Goal: Information Seeking & Learning: Learn about a topic

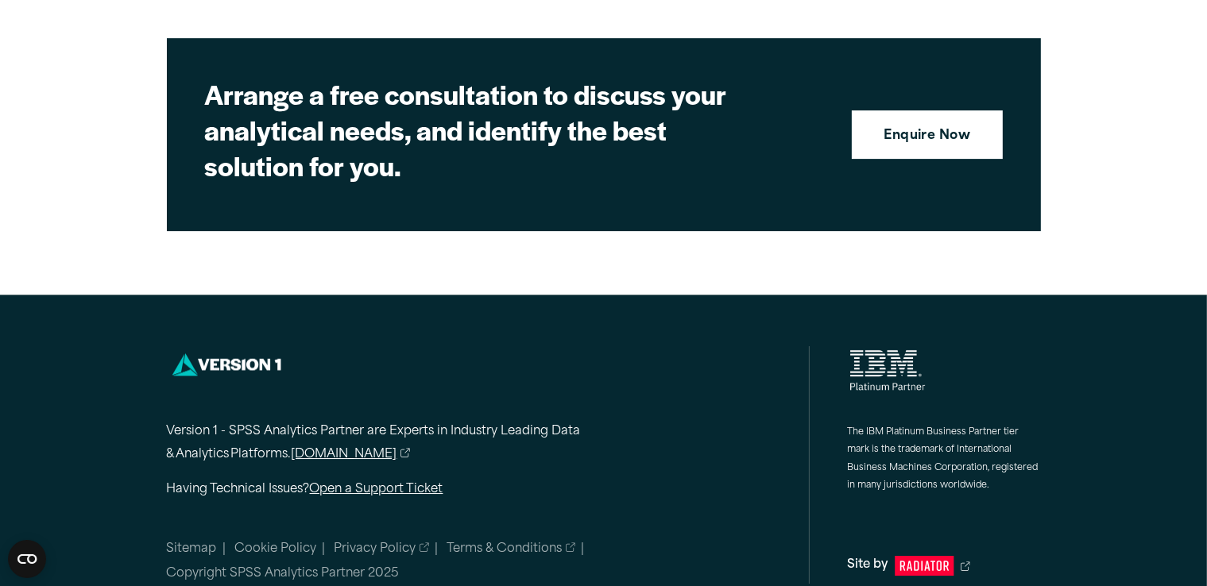
scroll to position [5238, 0]
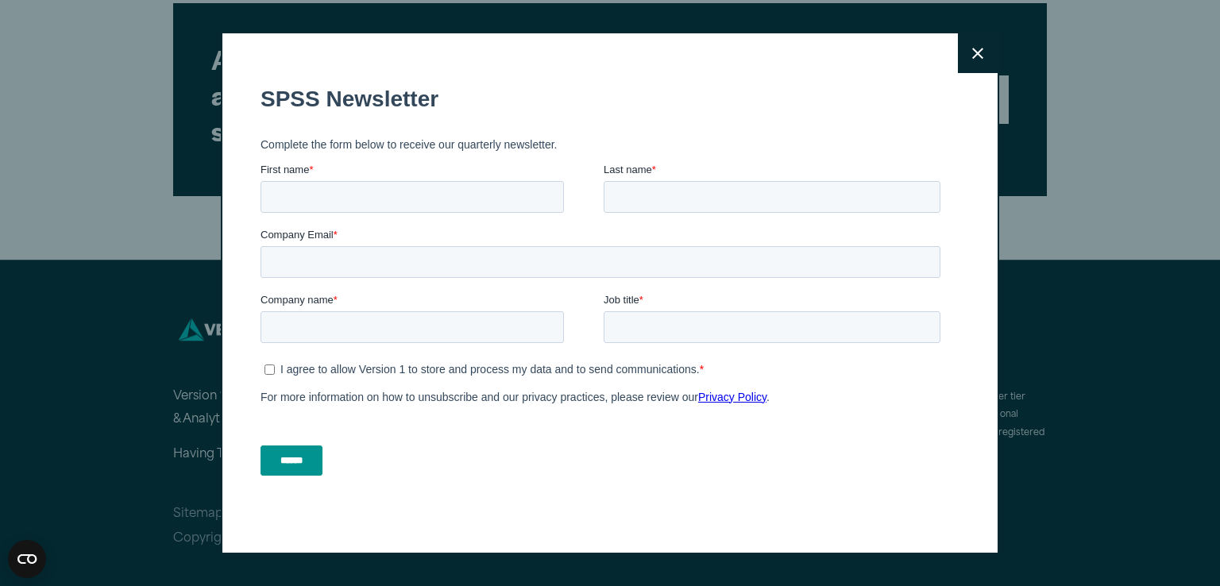
click at [975, 56] on icon at bounding box center [977, 54] width 11 height 12
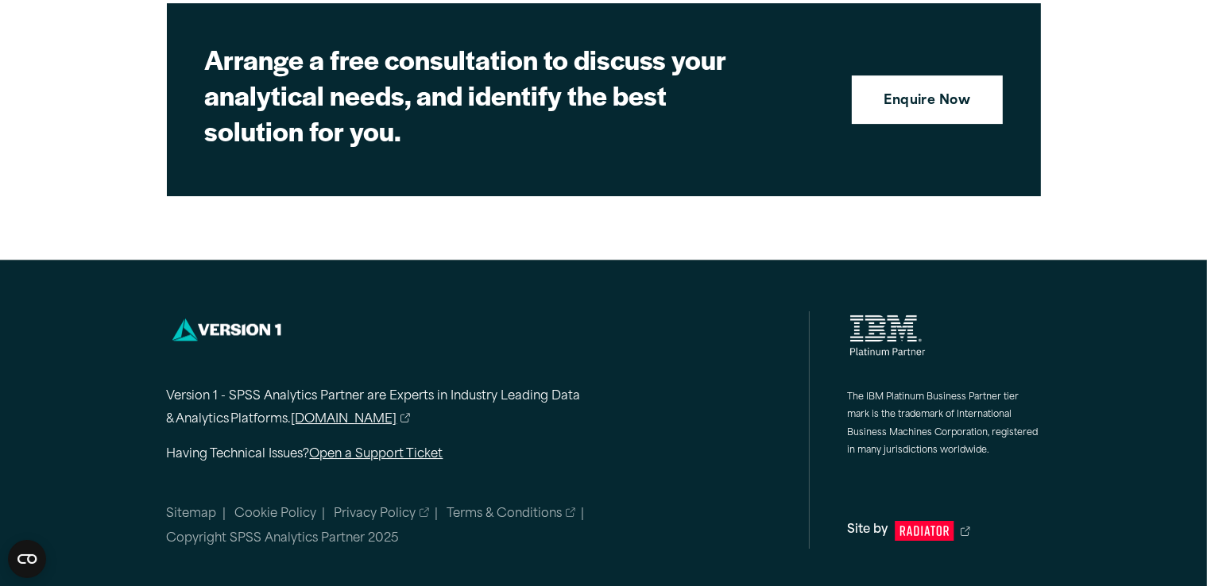
click at [353, 411] on link "[DOMAIN_NAME]" at bounding box center [351, 420] width 119 height 23
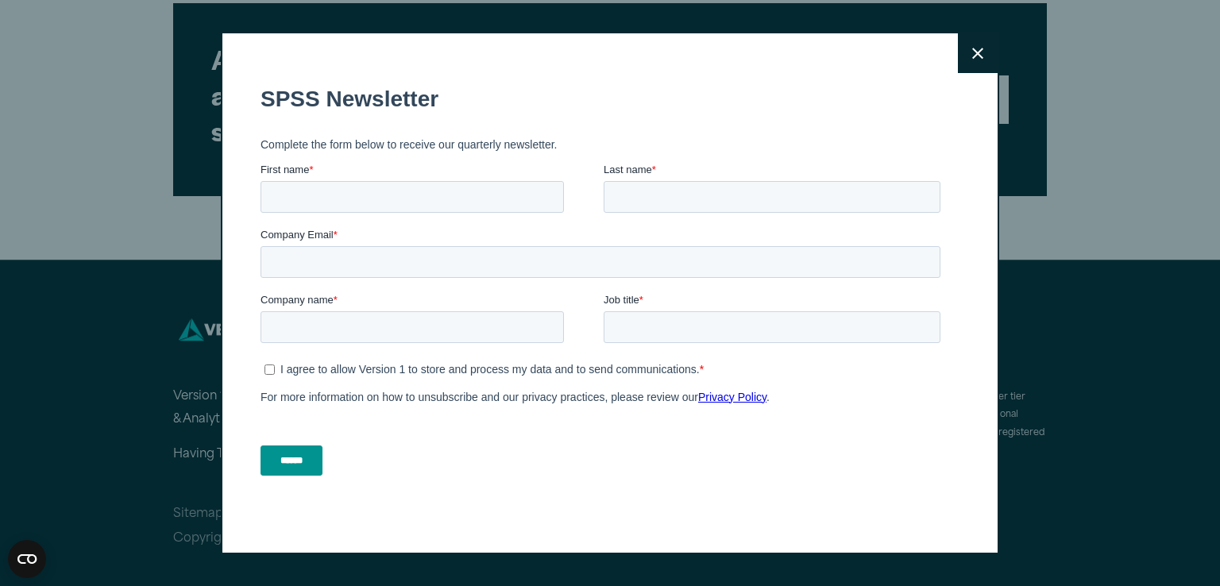
click at [987, 64] on button "Close" at bounding box center [978, 53] width 40 height 40
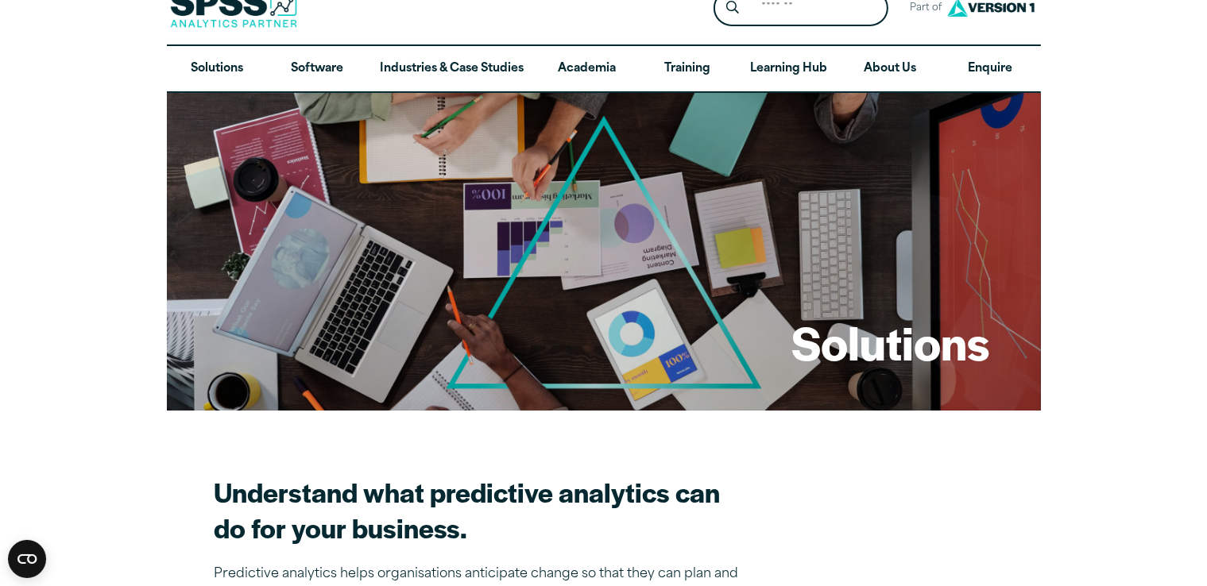
scroll to position [0, 0]
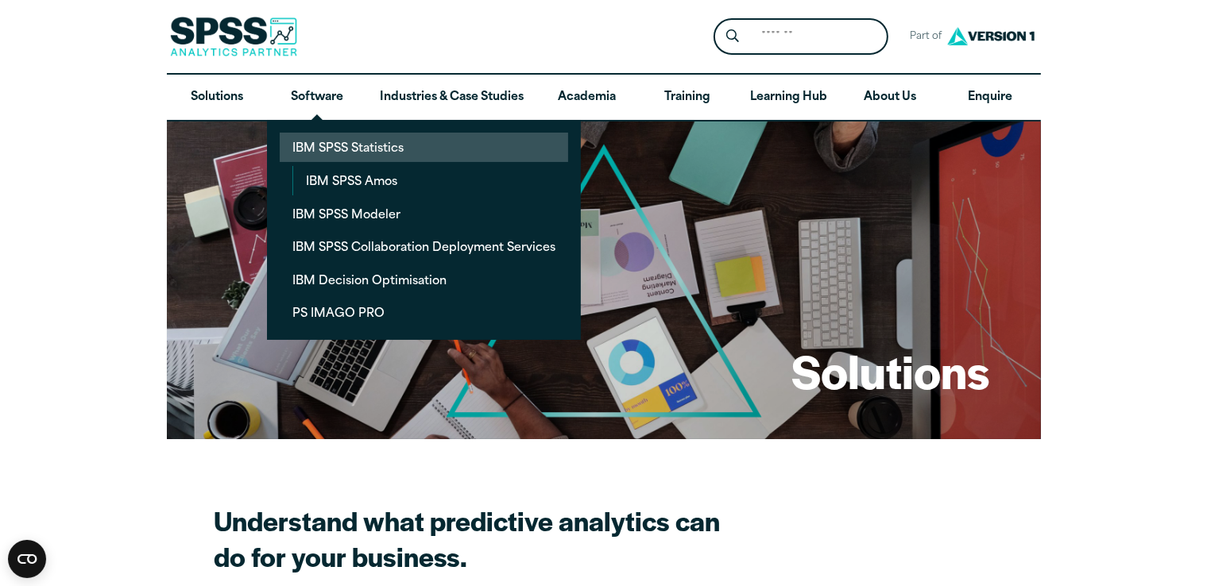
click at [330, 141] on link "IBM SPSS Statistics" at bounding box center [424, 147] width 288 height 29
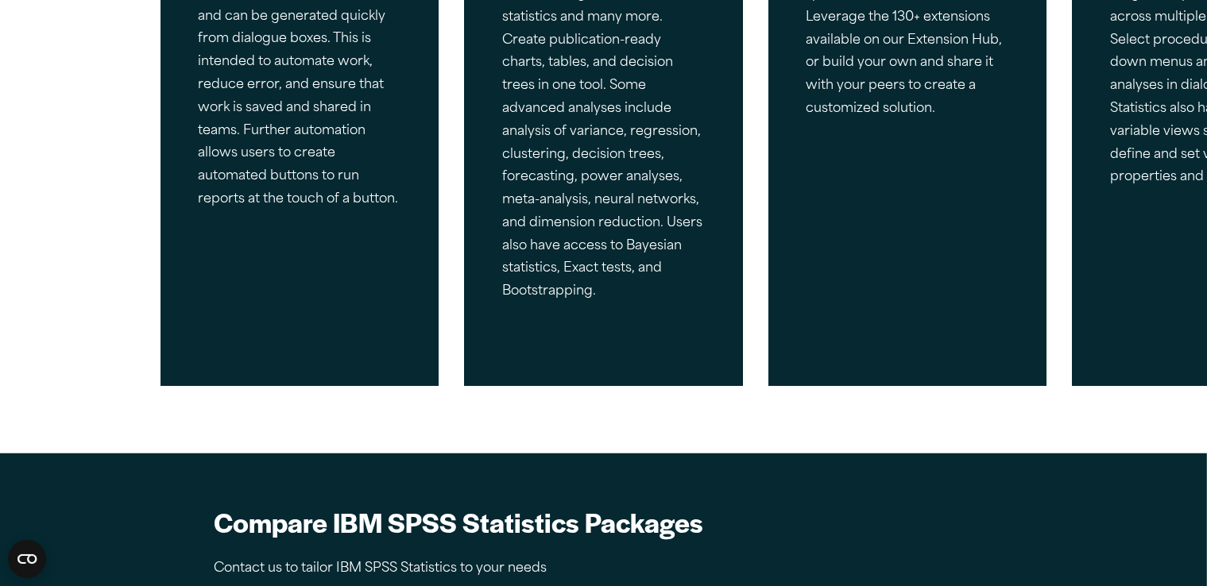
scroll to position [990, 0]
